Goal: Navigation & Orientation: Find specific page/section

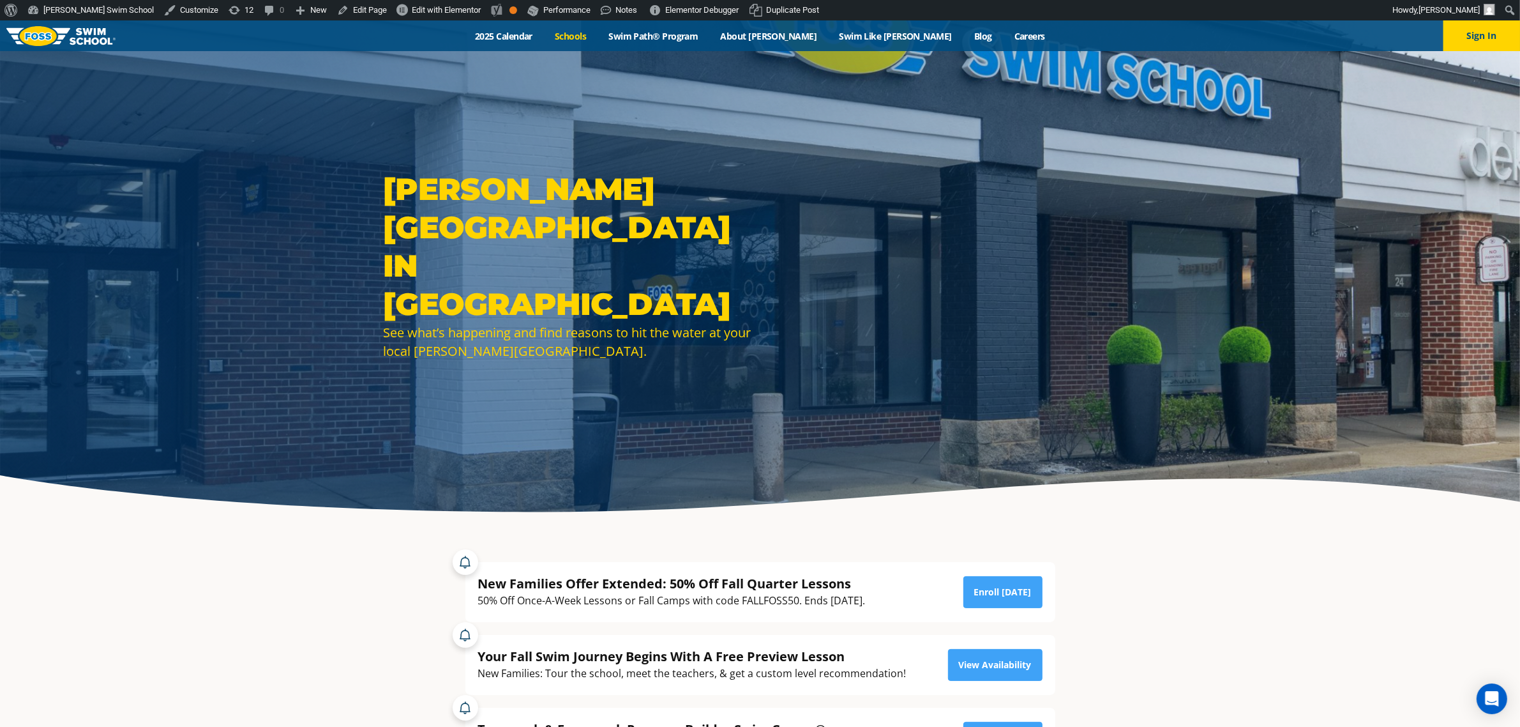
click at [598, 37] on link "Schools" at bounding box center [571, 36] width 54 height 12
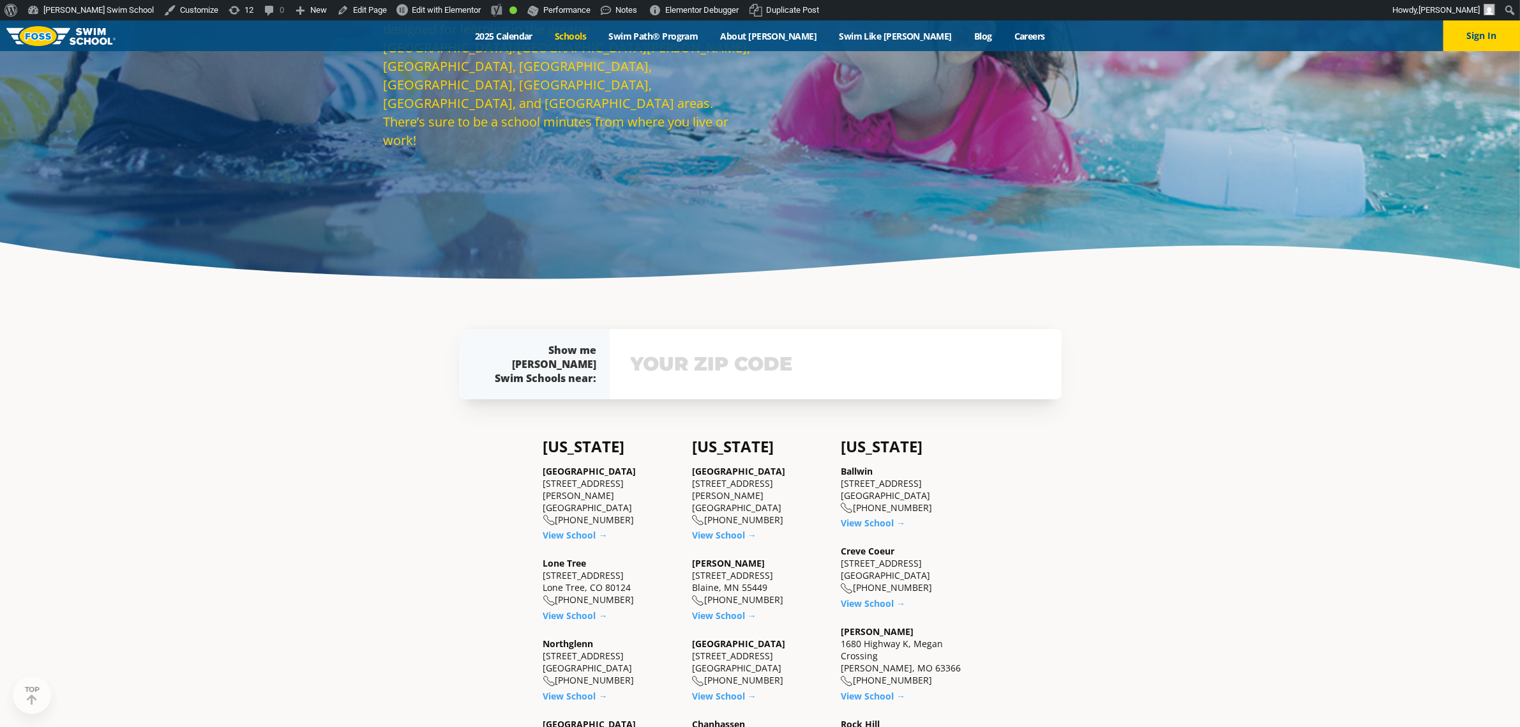
scroll to position [239, 0]
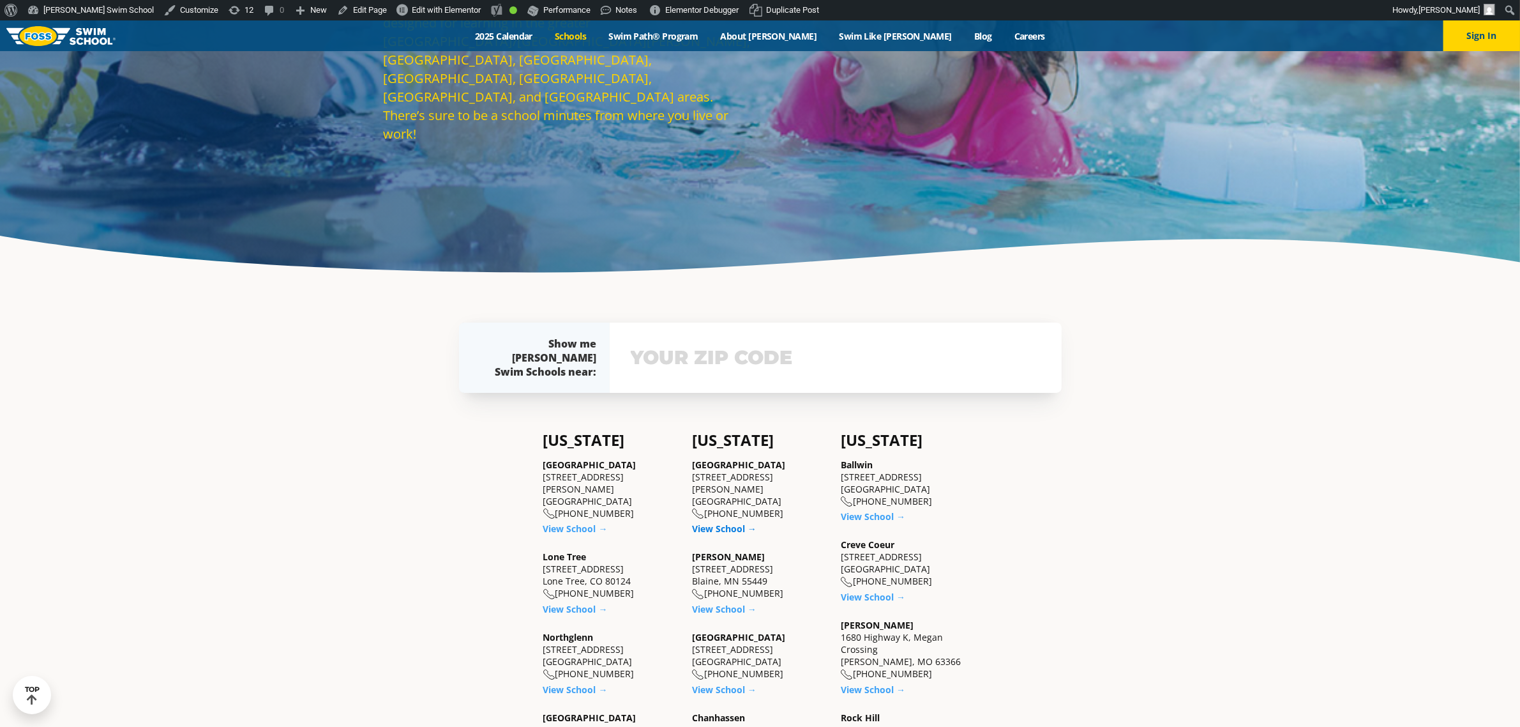
click at [725, 522] on link "View School →" at bounding box center [724, 528] width 64 height 12
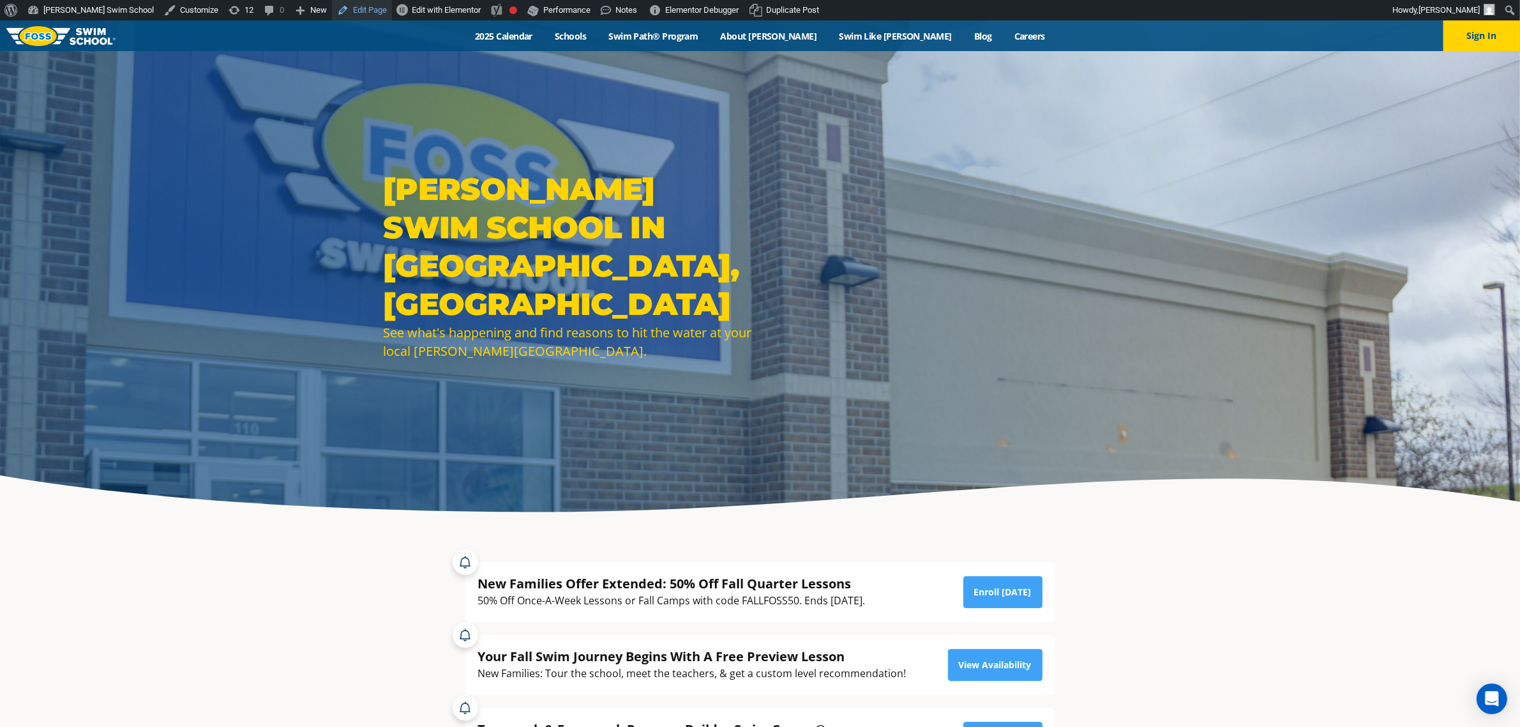
click at [332, 10] on link "Edit Page" at bounding box center [362, 10] width 60 height 20
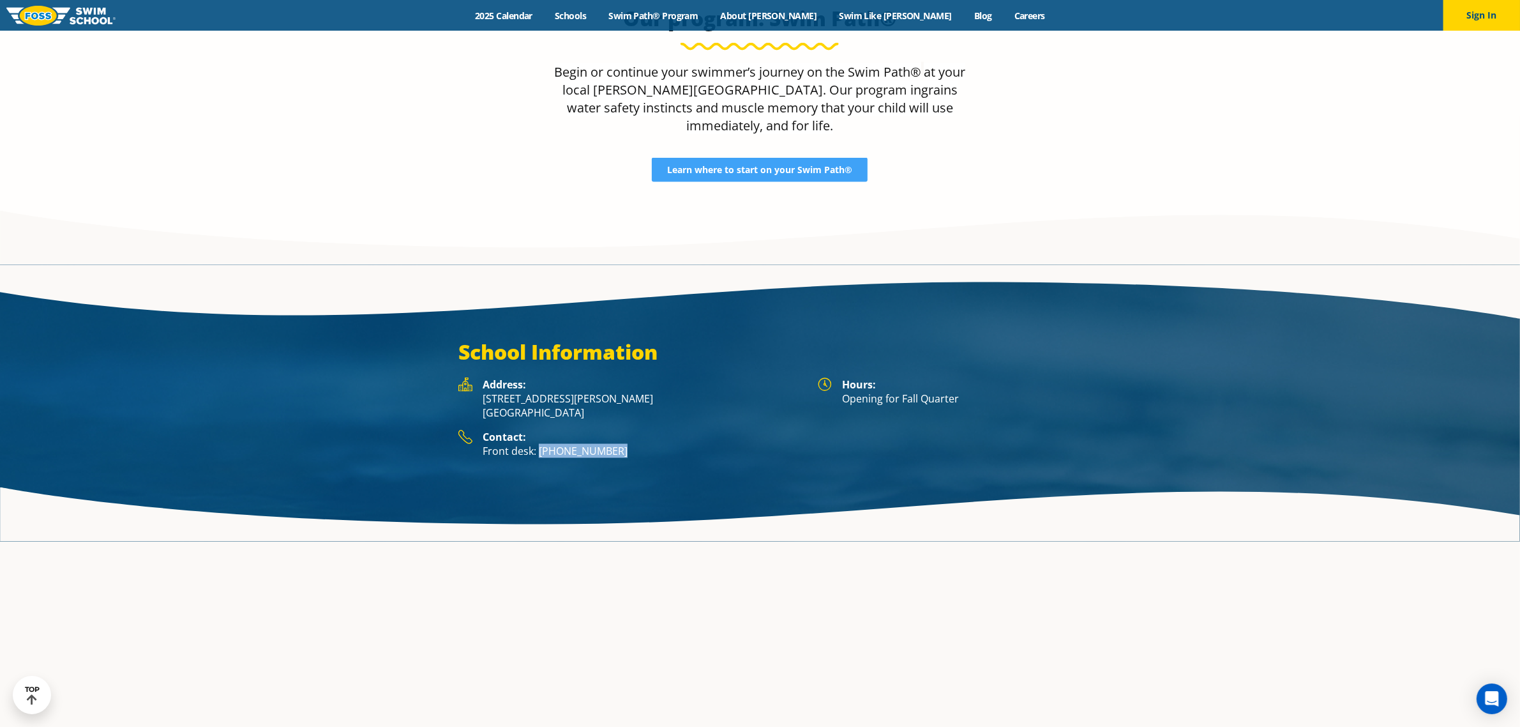
scroll to position [2155, 0]
